Goal: Task Accomplishment & Management: Manage account settings

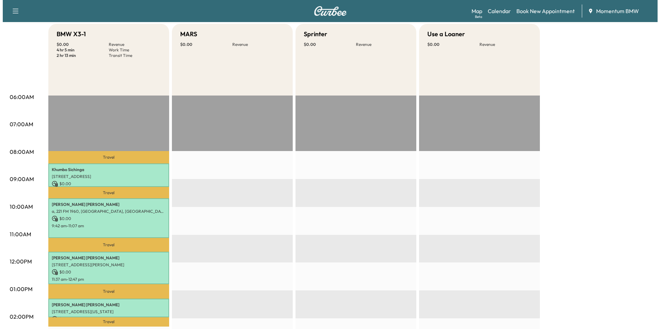
scroll to position [69, 0]
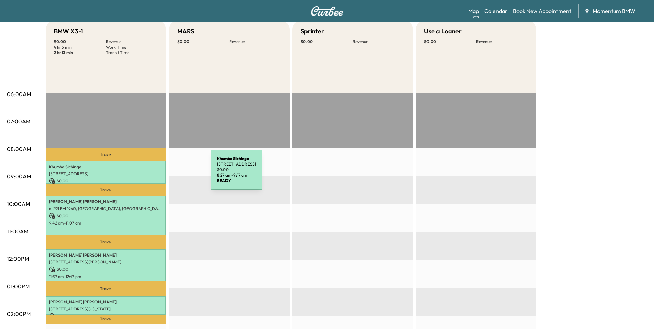
click at [159, 174] on p "[STREET_ADDRESS]" at bounding box center [106, 174] width 114 height 6
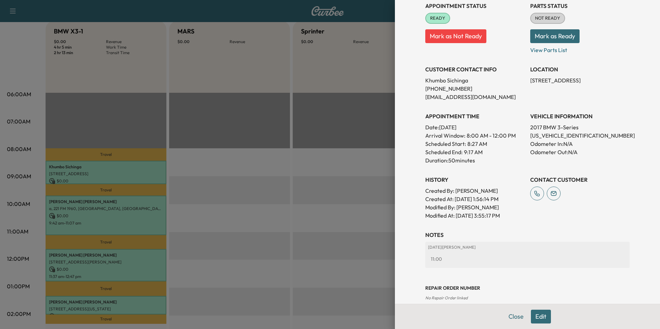
scroll to position [96, 0]
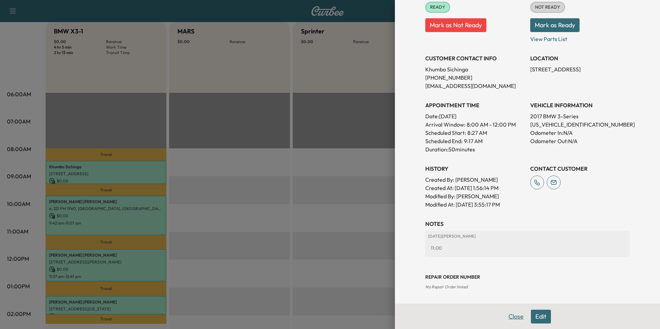
click at [505, 315] on button "Close" at bounding box center [516, 317] width 24 height 14
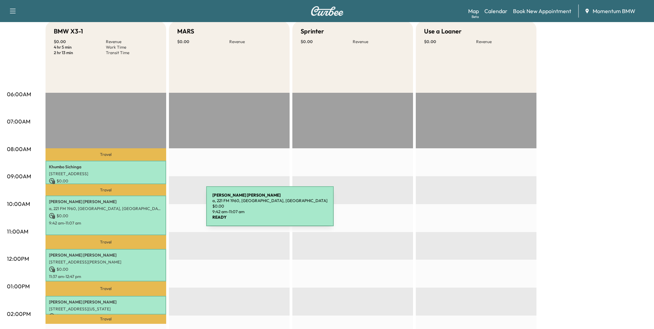
click at [155, 210] on div "[PERSON_NAME] a, 221 FM 1960, [GEOGRAPHIC_DATA], [GEOGRAPHIC_DATA] $ 0.00 9:42 …" at bounding box center [106, 215] width 121 height 39
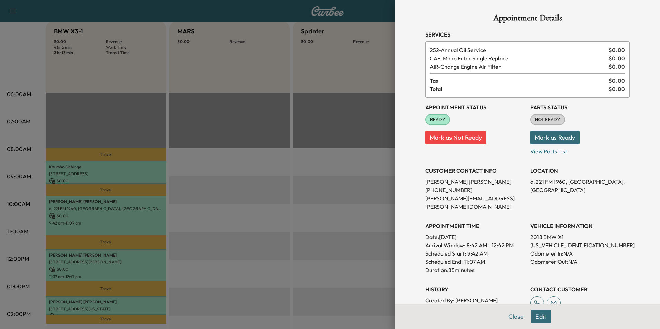
scroll to position [112, 0]
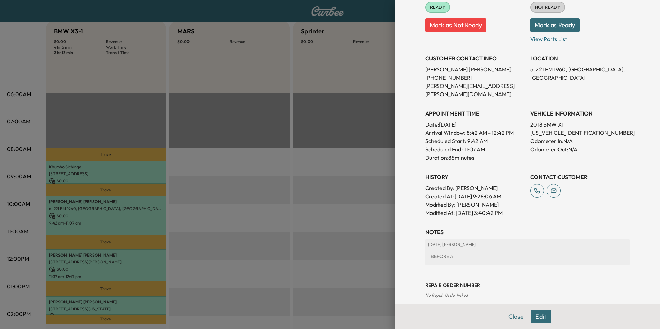
click at [512, 318] on button "Close" at bounding box center [516, 317] width 24 height 14
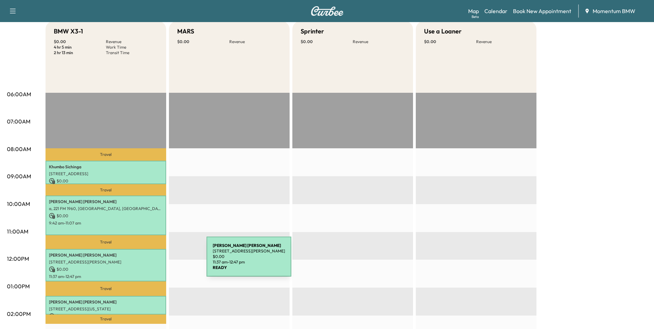
click at [155, 261] on p "[STREET_ADDRESS][PERSON_NAME]" at bounding box center [106, 262] width 114 height 6
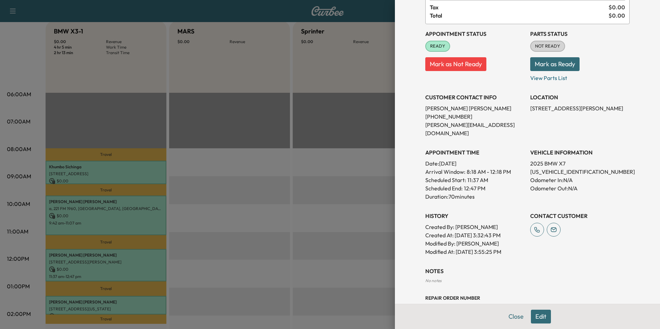
scroll to position [86, 0]
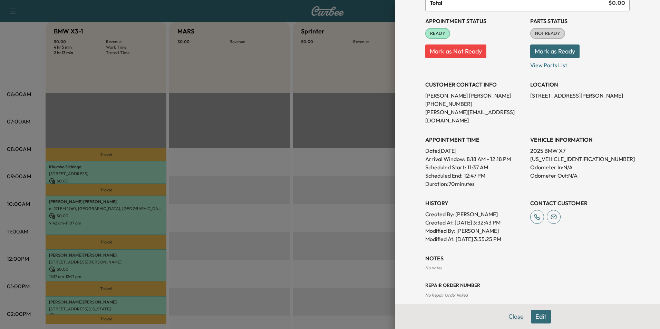
click at [510, 314] on button "Close" at bounding box center [516, 317] width 24 height 14
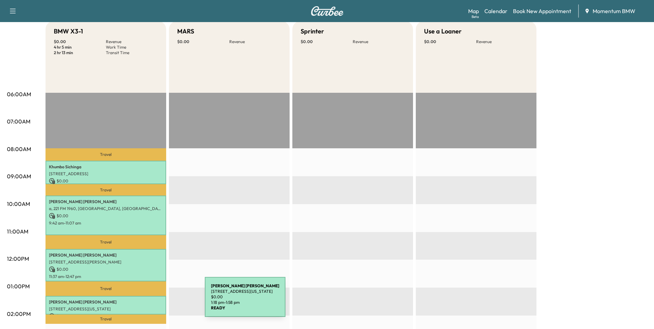
click at [154, 301] on p "[PERSON_NAME]" at bounding box center [106, 302] width 114 height 6
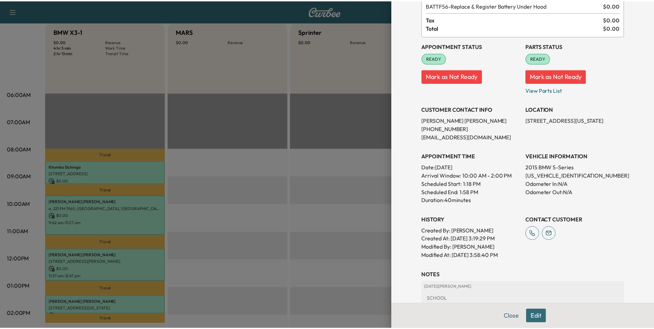
scroll to position [96, 0]
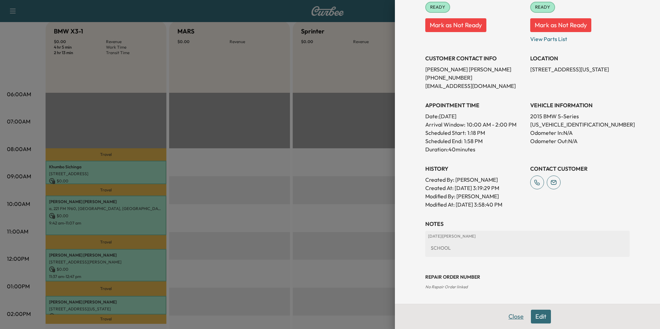
click at [513, 317] on button "Close" at bounding box center [516, 317] width 24 height 14
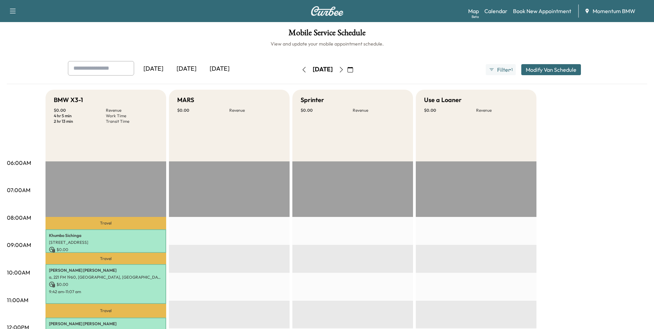
scroll to position [0, 0]
click at [537, 14] on link "Book New Appointment" at bounding box center [542, 11] width 58 height 8
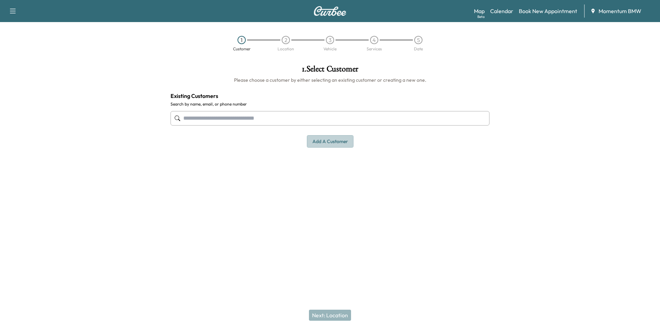
click at [330, 144] on button "Add a customer" at bounding box center [330, 141] width 47 height 13
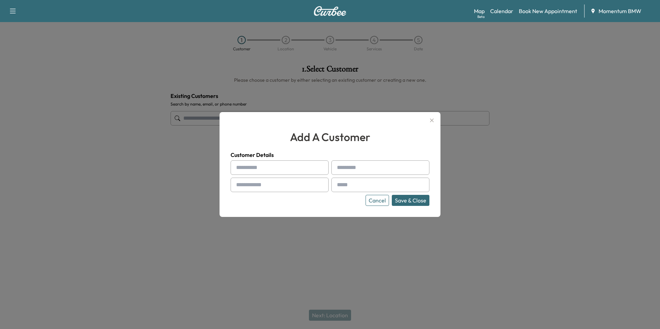
click at [303, 171] on input "text" at bounding box center [279, 167] width 98 height 14
type input "*****"
type input "******"
type input "**********"
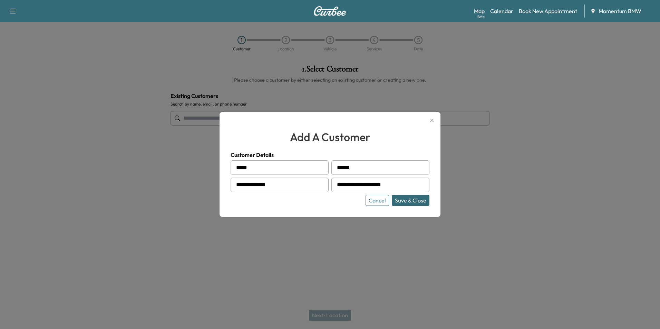
click at [412, 201] on button "Save & Close" at bounding box center [411, 200] width 38 height 11
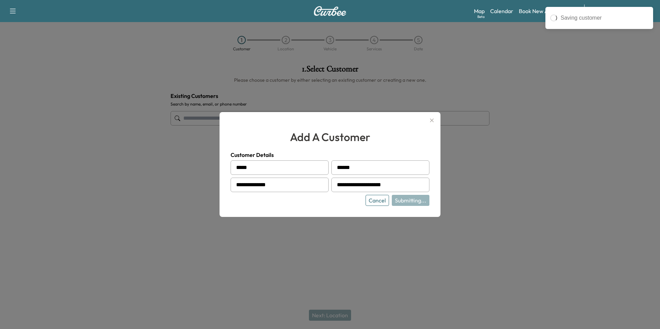
type input "**********"
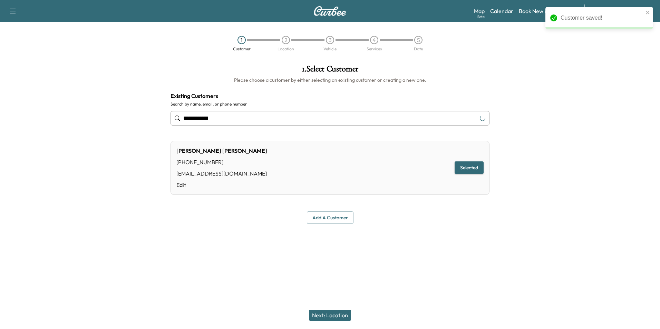
click at [335, 316] on button "Next: Location" at bounding box center [330, 315] width 42 height 11
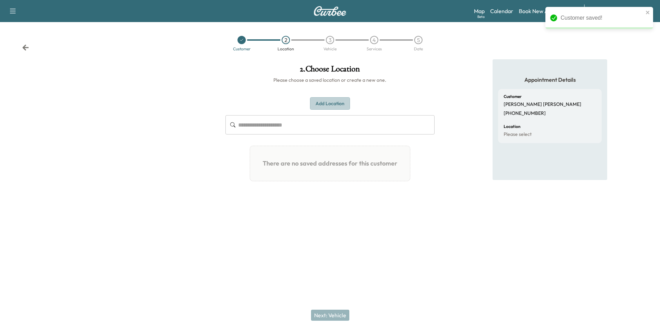
click at [335, 104] on button "Add Location" at bounding box center [330, 103] width 40 height 13
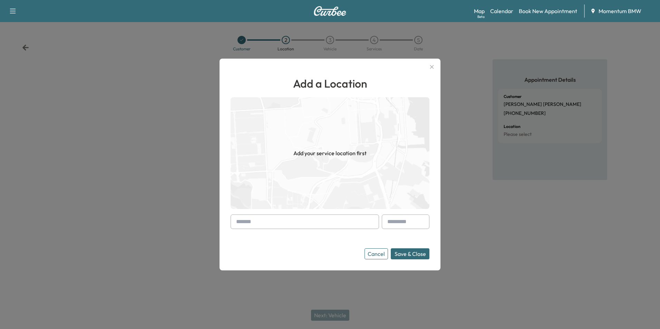
click at [310, 223] on input "text" at bounding box center [304, 222] width 148 height 14
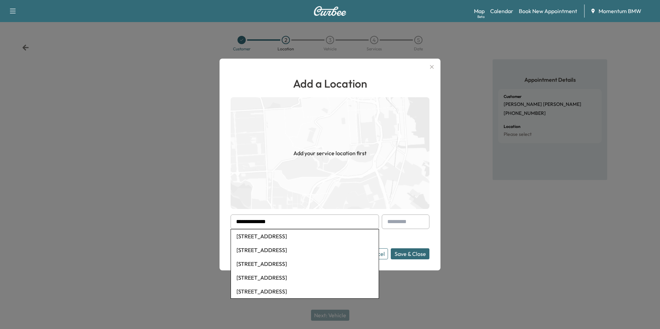
click at [313, 238] on li "[STREET_ADDRESS]" at bounding box center [305, 236] width 148 height 14
type input "**********"
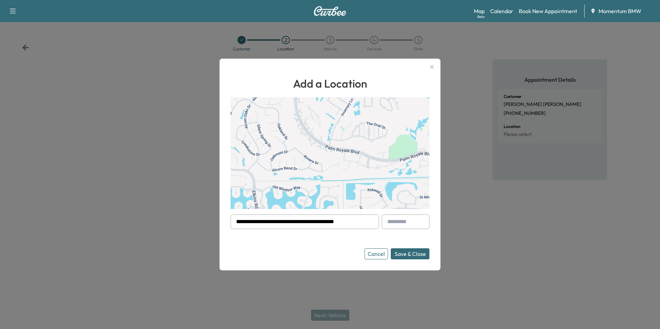
click at [413, 254] on button "Save & Close" at bounding box center [410, 253] width 39 height 11
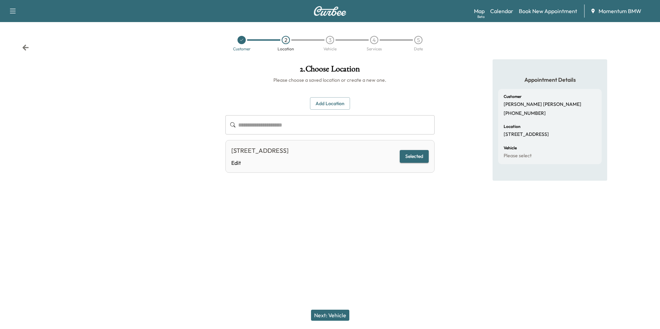
click at [333, 317] on button "Next: Vehicle" at bounding box center [330, 315] width 38 height 11
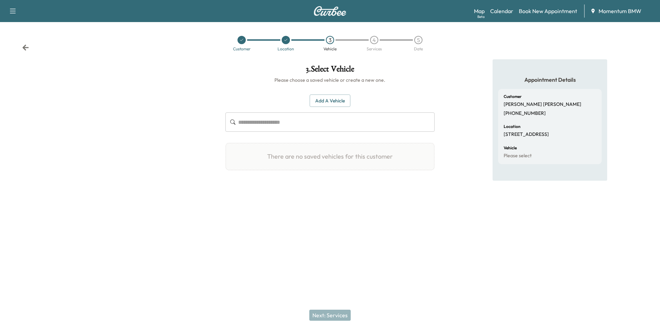
click at [332, 98] on button "Add a Vehicle" at bounding box center [329, 101] width 41 height 13
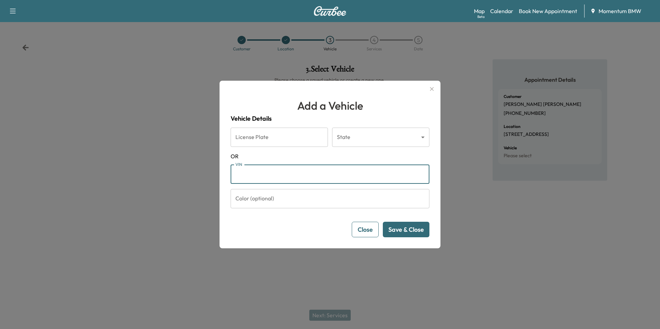
paste input "**********"
type input "**********"
click at [418, 230] on button "Save & Close" at bounding box center [406, 230] width 47 height 16
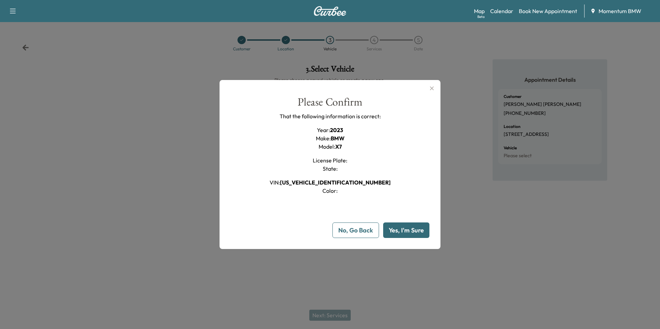
click at [418, 230] on button "Yes, I'm Sure" at bounding box center [406, 231] width 46 height 16
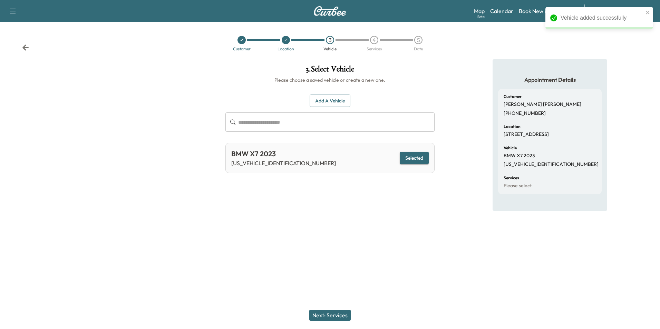
click at [333, 313] on button "Next: Services" at bounding box center [329, 315] width 41 height 11
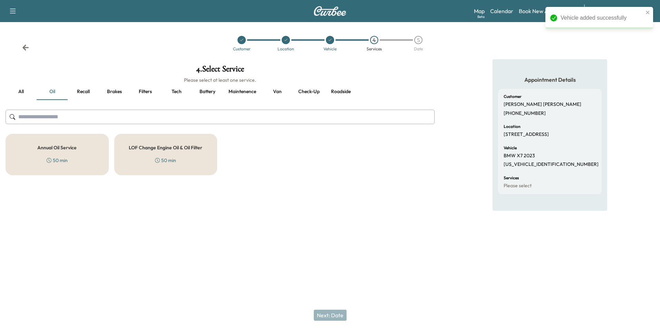
click at [69, 153] on div "Annual Oil Service 50 min" at bounding box center [57, 154] width 103 height 41
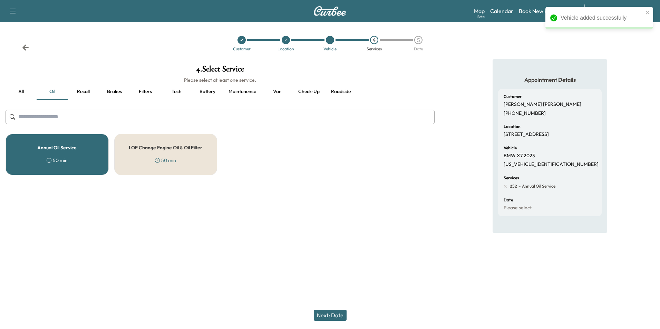
click at [330, 317] on button "Next: Date" at bounding box center [330, 315] width 33 height 11
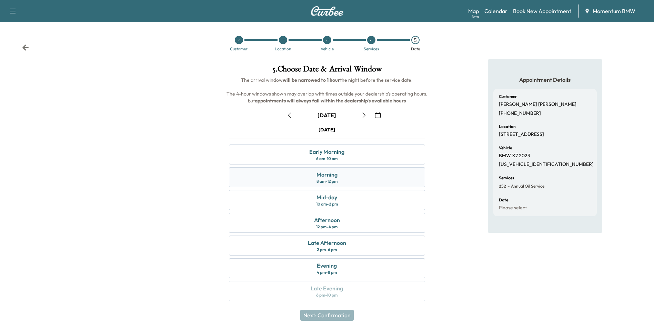
click at [327, 173] on div "Morning" at bounding box center [327, 174] width 21 height 8
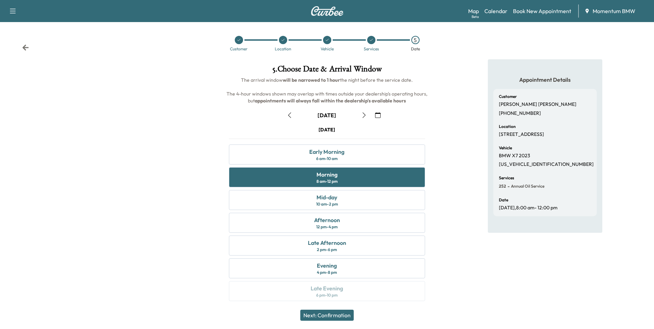
click at [339, 316] on button "Next: Confirmation" at bounding box center [326, 315] width 53 height 11
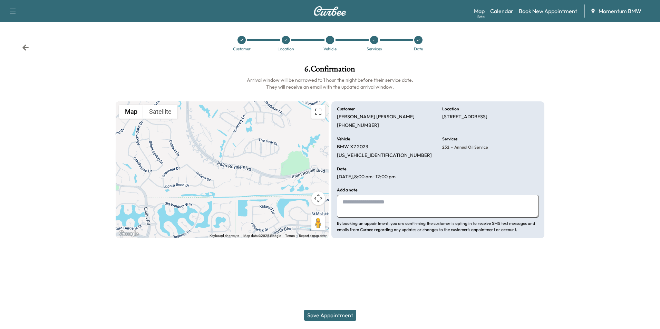
click at [383, 208] on textarea at bounding box center [438, 206] width 202 height 23
type textarea "*"
type textarea "**********"
click at [336, 315] on button "Save Appointment" at bounding box center [330, 315] width 52 height 11
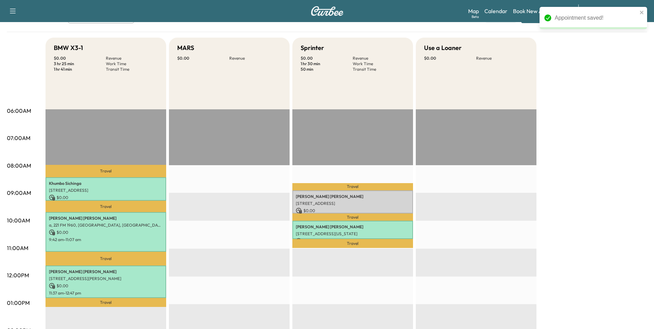
scroll to position [69, 0]
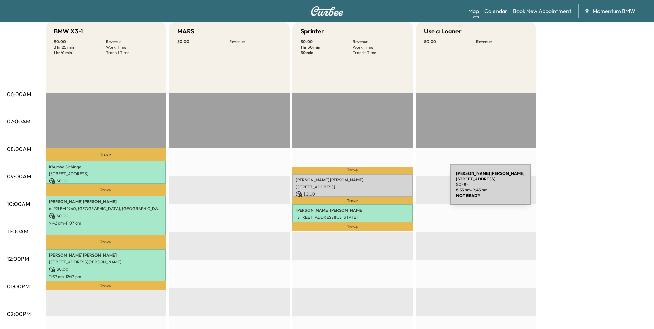
click at [398, 189] on p "[STREET_ADDRESS]" at bounding box center [353, 187] width 114 height 6
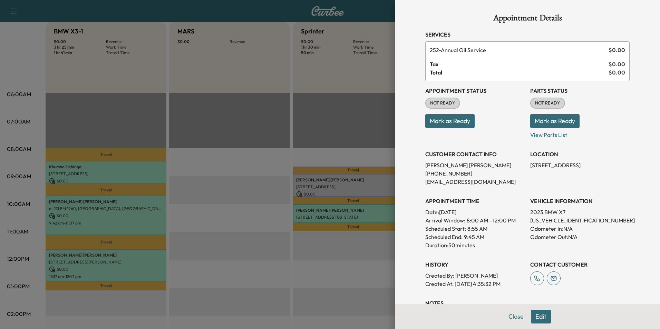
drag, startPoint x: 461, startPoint y: 120, endPoint x: 467, endPoint y: 120, distance: 6.6
click at [462, 120] on button "Mark as Ready" at bounding box center [449, 121] width 49 height 14
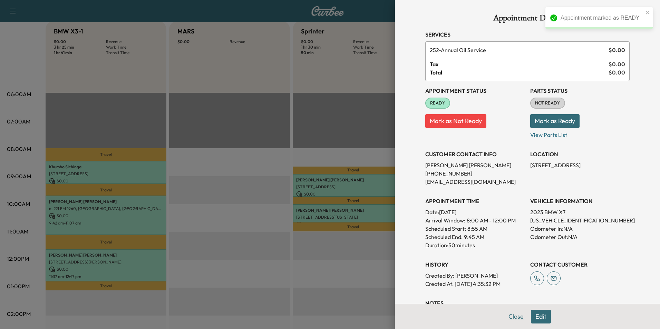
click at [514, 315] on button "Close" at bounding box center [516, 317] width 24 height 14
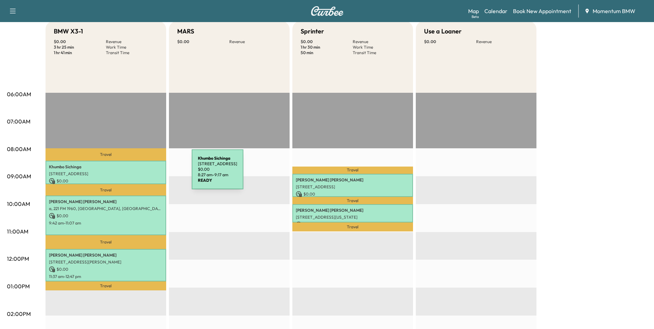
click at [140, 174] on p "[STREET_ADDRESS]" at bounding box center [106, 174] width 114 height 6
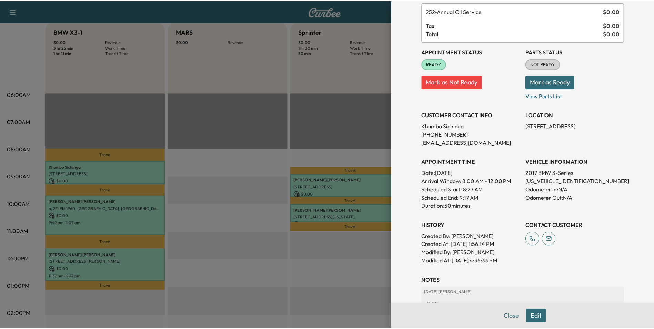
scroll to position [96, 0]
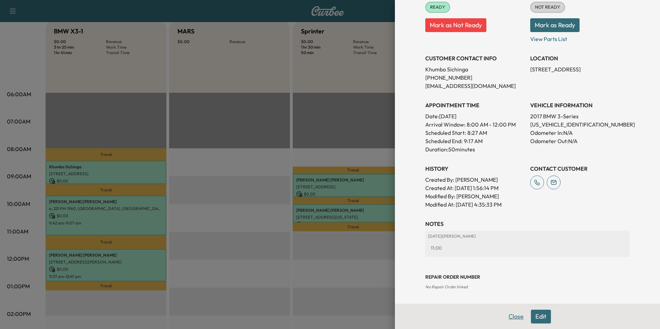
click at [509, 319] on button "Close" at bounding box center [516, 317] width 24 height 14
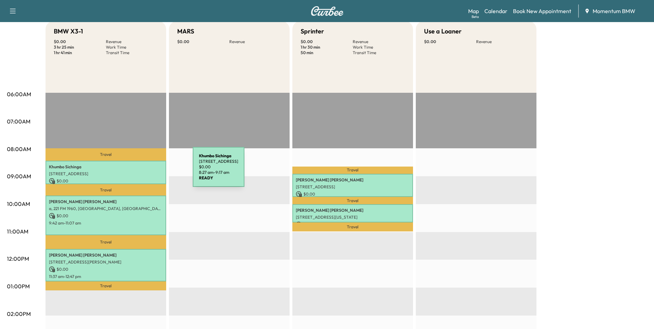
click at [141, 172] on p "[STREET_ADDRESS]" at bounding box center [106, 174] width 114 height 6
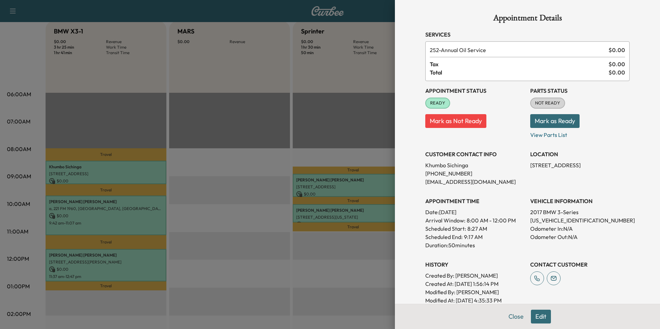
click at [514, 319] on button "Close" at bounding box center [516, 317] width 24 height 14
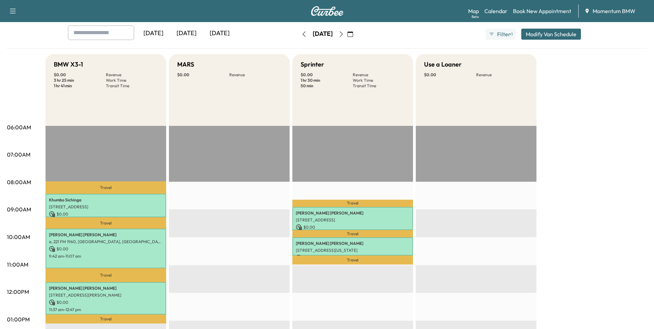
scroll to position [0, 0]
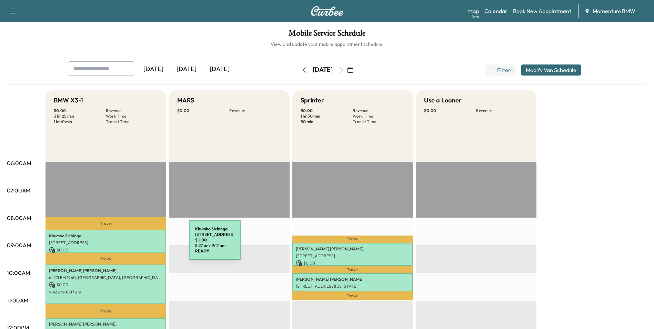
click at [138, 244] on p "[STREET_ADDRESS]" at bounding box center [106, 243] width 114 height 6
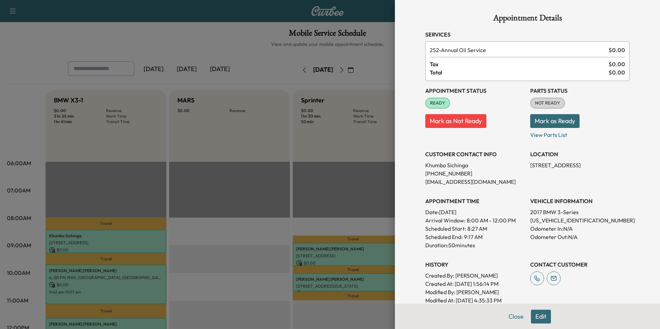
click at [540, 317] on button "Edit" at bounding box center [541, 317] width 20 height 14
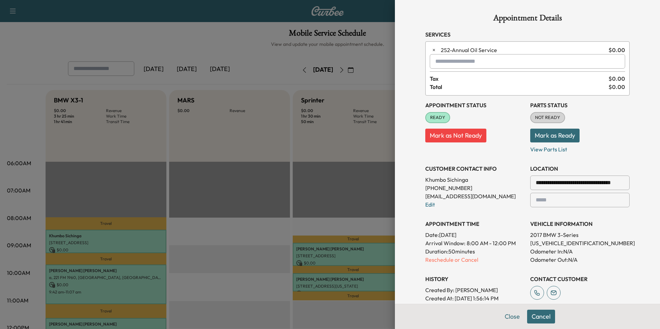
click at [481, 62] on input "text" at bounding box center [526, 61] width 195 height 14
type input "*"
click at [505, 320] on button "Close" at bounding box center [512, 317] width 24 height 14
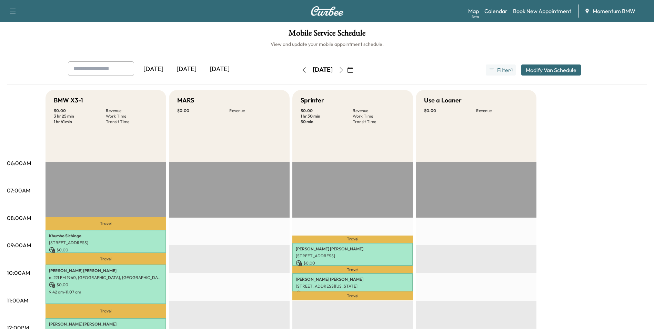
click at [344, 71] on icon "button" at bounding box center [342, 70] width 6 height 6
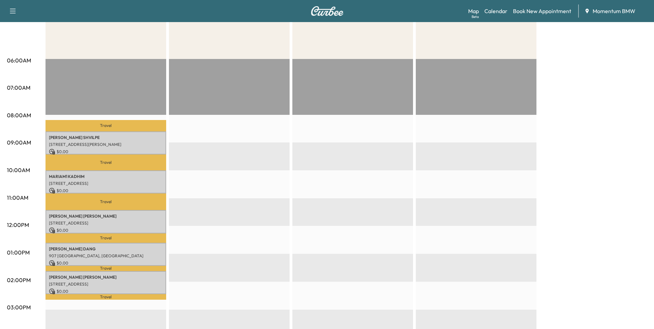
scroll to position [103, 0]
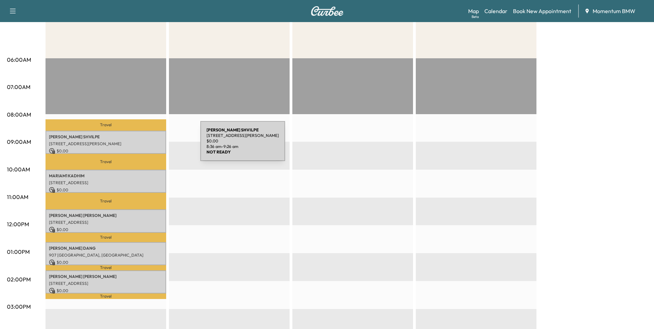
click at [149, 145] on p "[STREET_ADDRESS][PERSON_NAME]" at bounding box center [106, 144] width 114 height 6
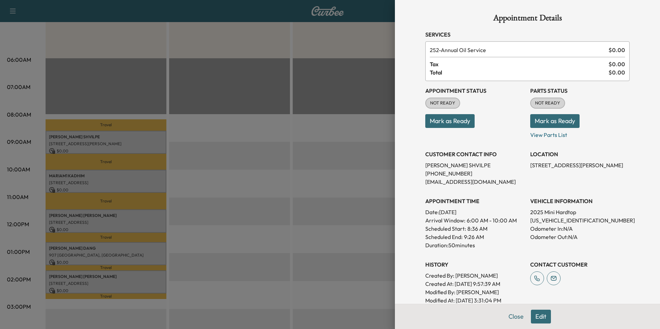
click at [532, 318] on button "Edit" at bounding box center [541, 317] width 20 height 14
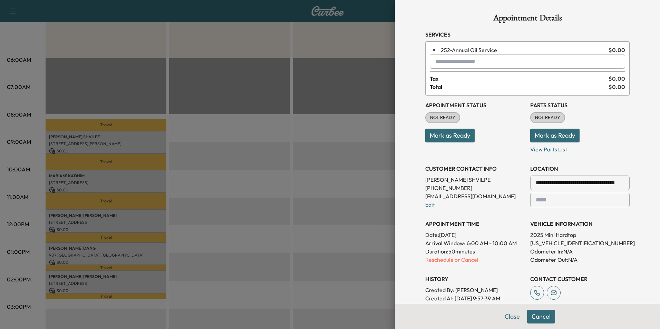
click at [468, 63] on input "text" at bounding box center [526, 61] width 195 height 14
type input "*"
click at [458, 81] on p "SPRINTER - Sprinter" at bounding box center [502, 80] width 150 height 10
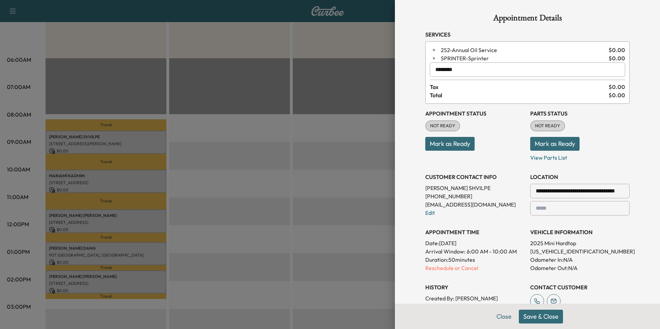
type input "********"
click at [542, 320] on button "Save & Close" at bounding box center [540, 317] width 44 height 14
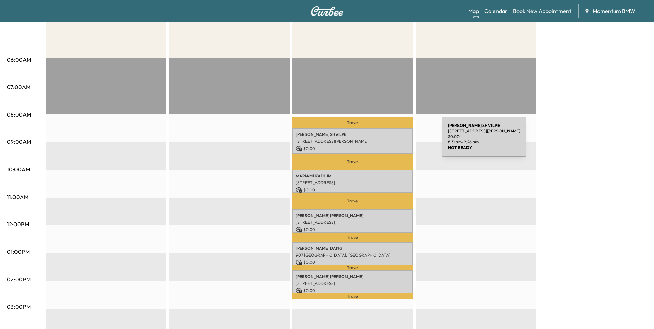
click at [390, 141] on p "[STREET_ADDRESS][PERSON_NAME]" at bounding box center [353, 142] width 114 height 6
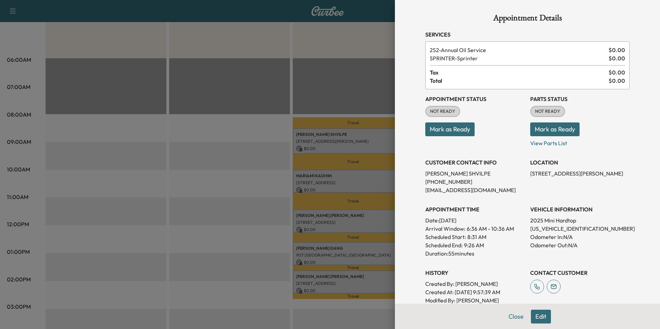
click at [536, 317] on button "Edit" at bounding box center [541, 317] width 20 height 14
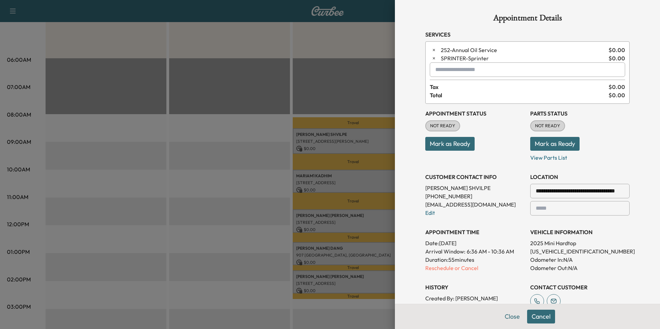
click at [449, 74] on input "text" at bounding box center [526, 69] width 195 height 14
type input "*"
click at [447, 70] on input "text" at bounding box center [526, 69] width 195 height 14
type input "****"
click at [513, 322] on button "Close" at bounding box center [512, 317] width 24 height 14
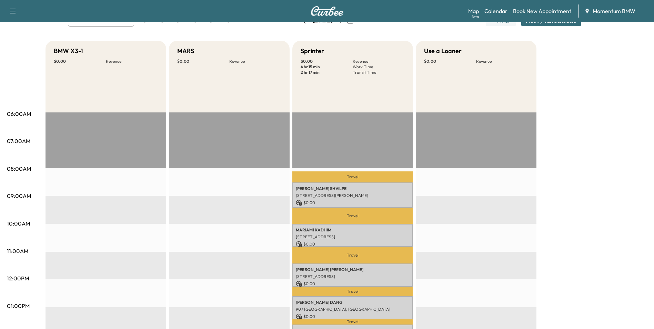
scroll to position [0, 0]
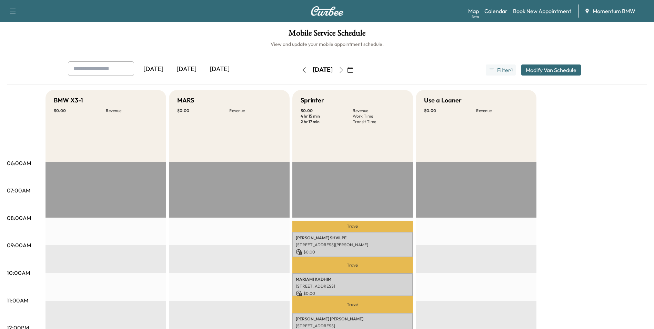
click at [302, 72] on icon "button" at bounding box center [305, 70] width 6 height 6
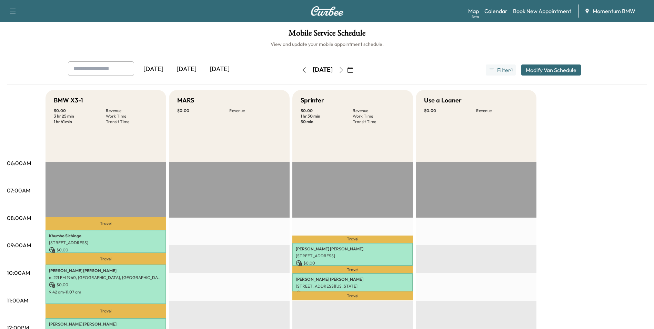
click at [302, 70] on icon "button" at bounding box center [305, 70] width 6 height 6
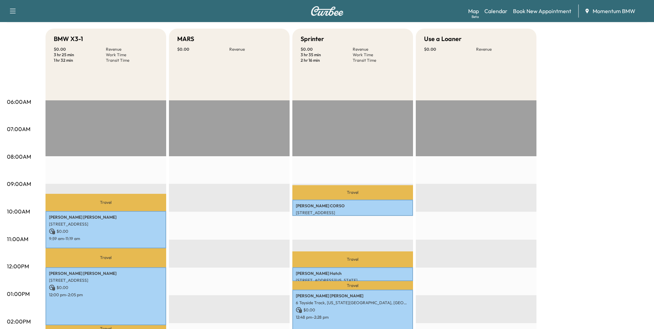
scroll to position [34, 0]
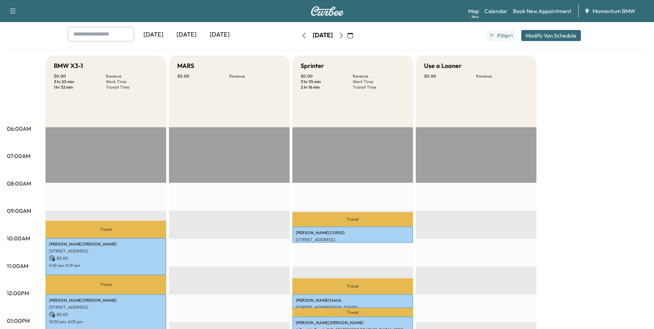
click at [344, 33] on icon "button" at bounding box center [342, 36] width 6 height 6
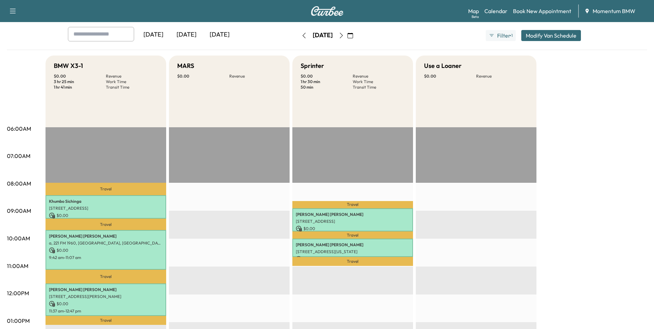
click at [344, 33] on icon "button" at bounding box center [342, 36] width 6 height 6
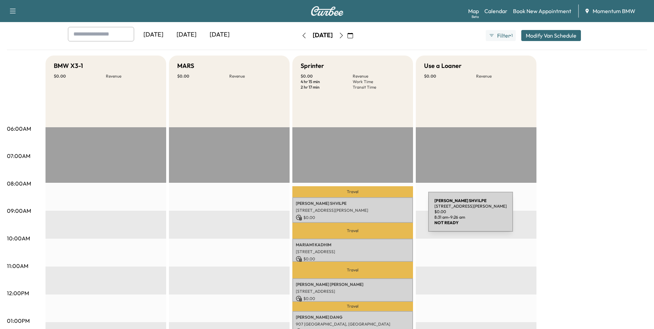
click at [377, 216] on p "$ 0.00" at bounding box center [353, 218] width 114 height 6
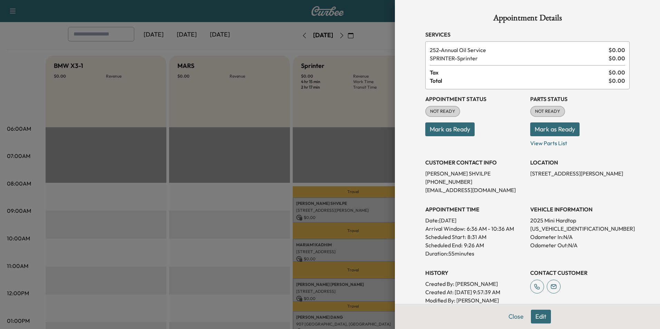
click at [537, 317] on button "Edit" at bounding box center [541, 317] width 20 height 14
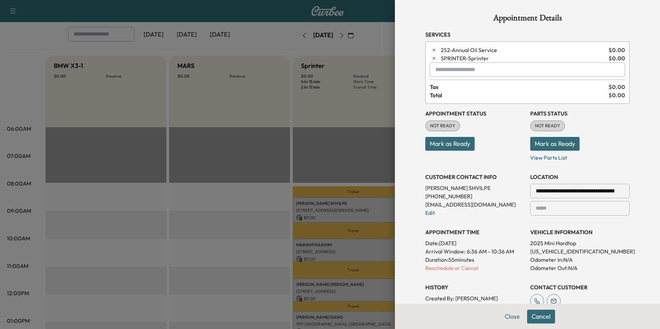
click at [487, 71] on input "text" at bounding box center [526, 69] width 195 height 14
type input "**********"
click at [507, 321] on button "Close" at bounding box center [512, 317] width 24 height 14
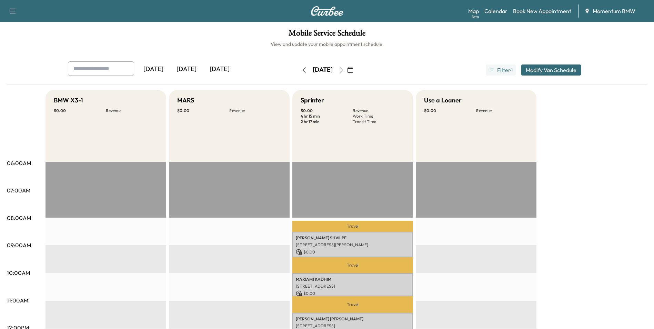
click at [303, 70] on icon "button" at bounding box center [304, 70] width 3 height 6
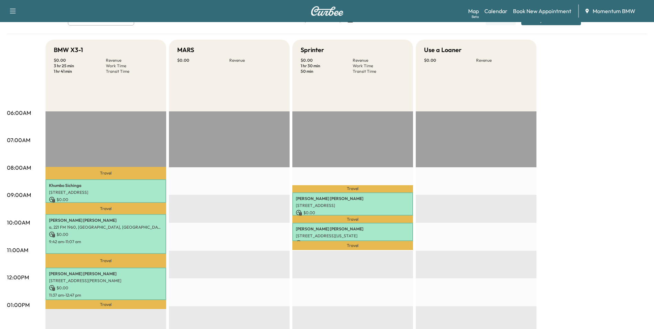
scroll to position [34, 0]
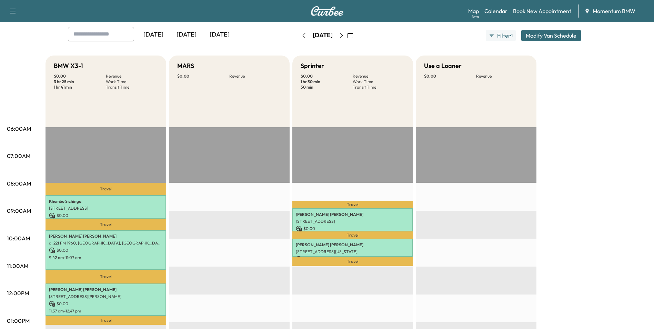
click at [302, 33] on icon "button" at bounding box center [305, 36] width 6 height 6
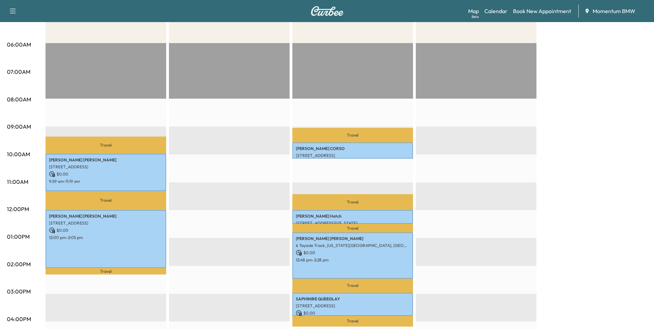
scroll to position [138, 0]
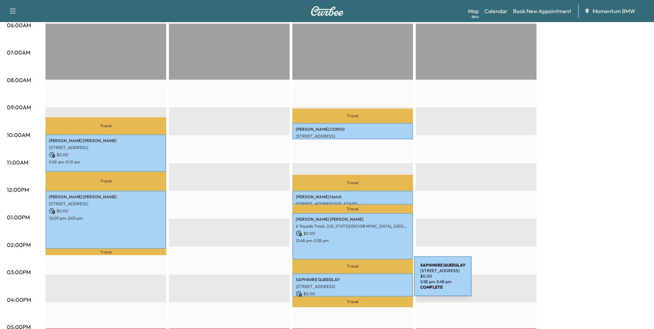
click at [363, 280] on div "SAPHINIRE QUEEGLAY [STREET_ADDRESS] $ 0.00 2:58 pm - 3:48 pm" at bounding box center [353, 285] width 121 height 23
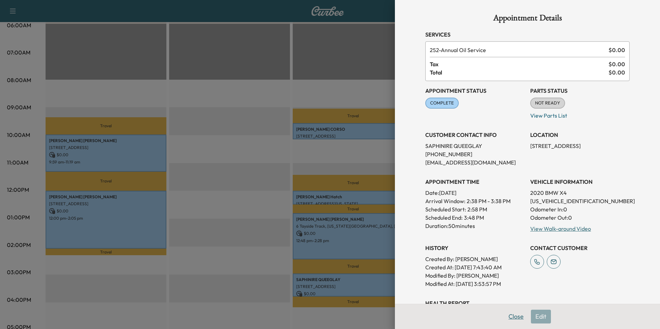
click at [510, 319] on button "Close" at bounding box center [516, 317] width 24 height 14
